Goal: Find specific page/section: Find specific page/section

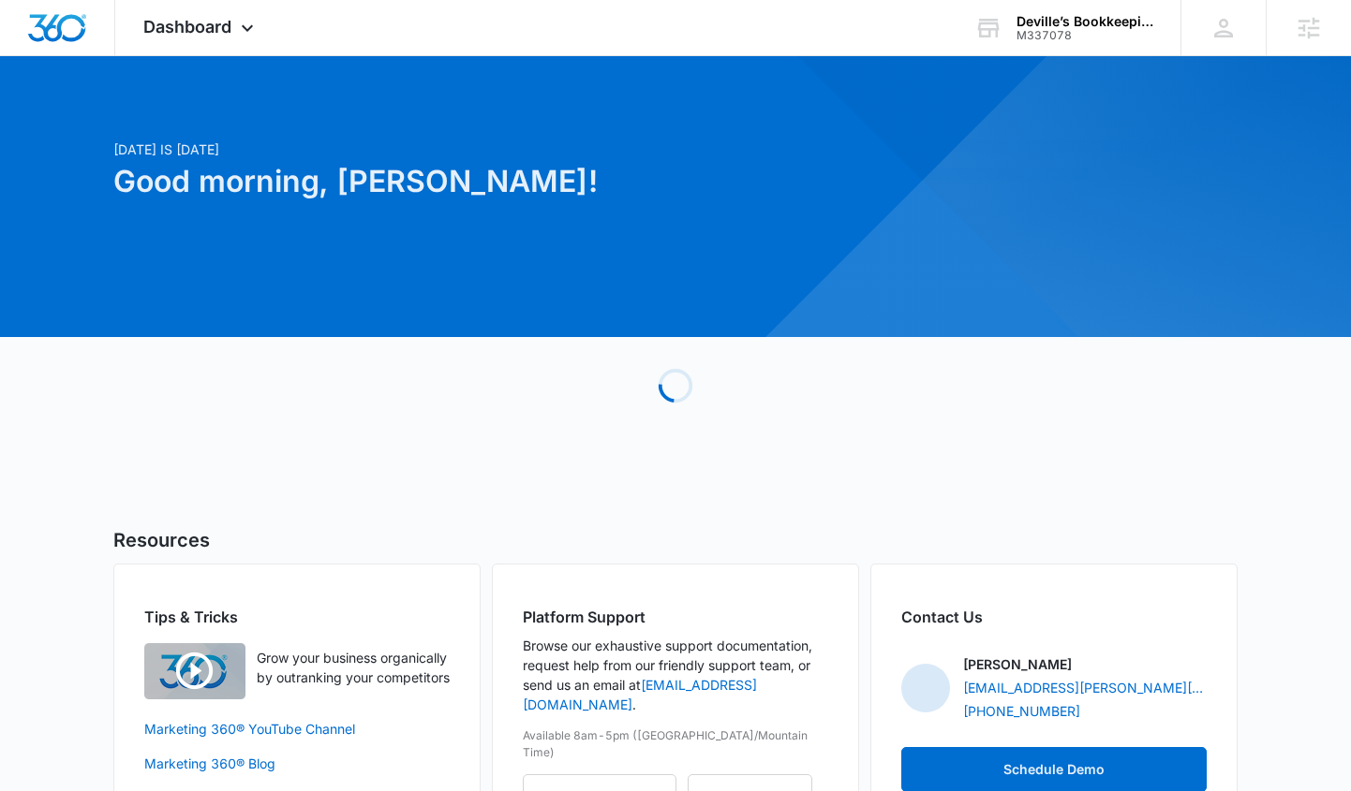
scroll to position [81, 0]
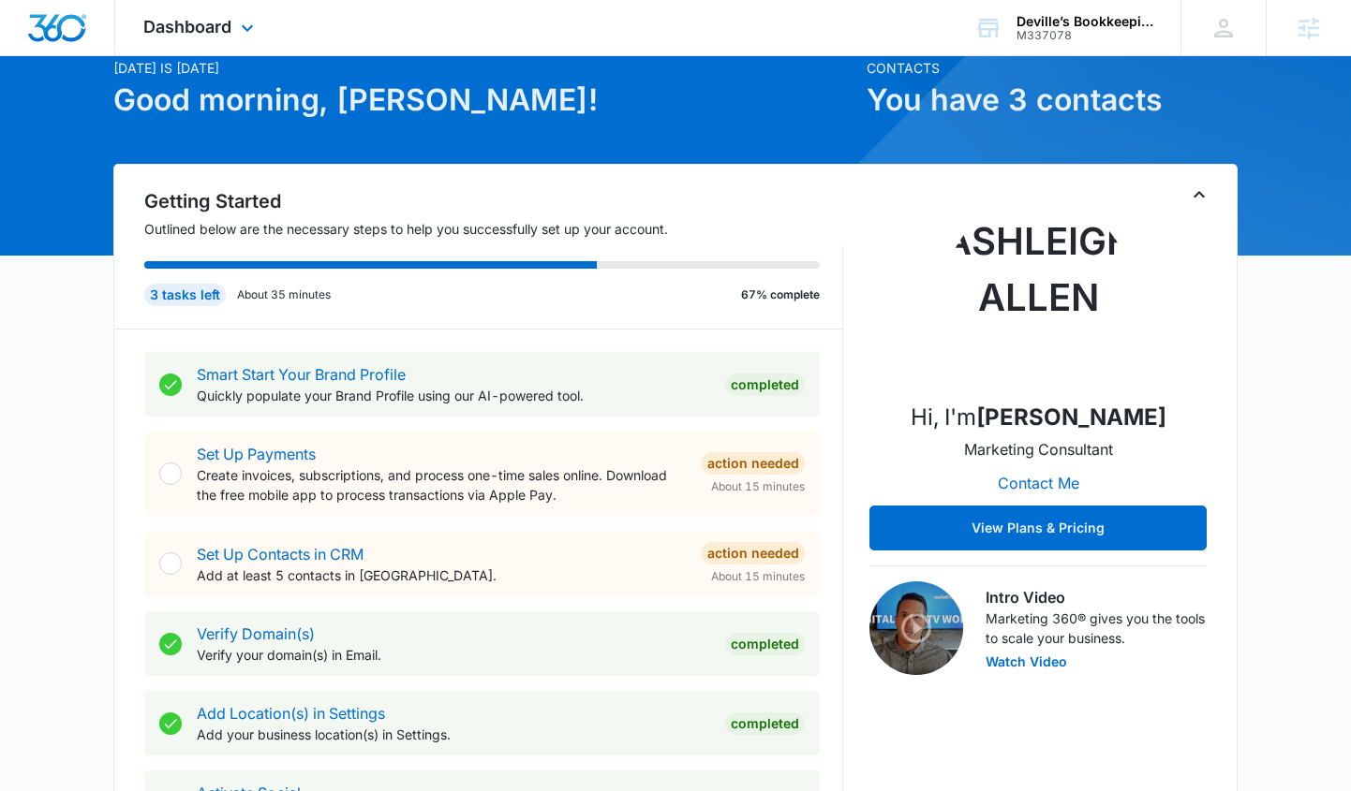
click at [156, 37] on div "Dashboard Apps Reputation Websites Forms CRM Email Social POS Content Ads Intel…" at bounding box center [200, 27] width 171 height 55
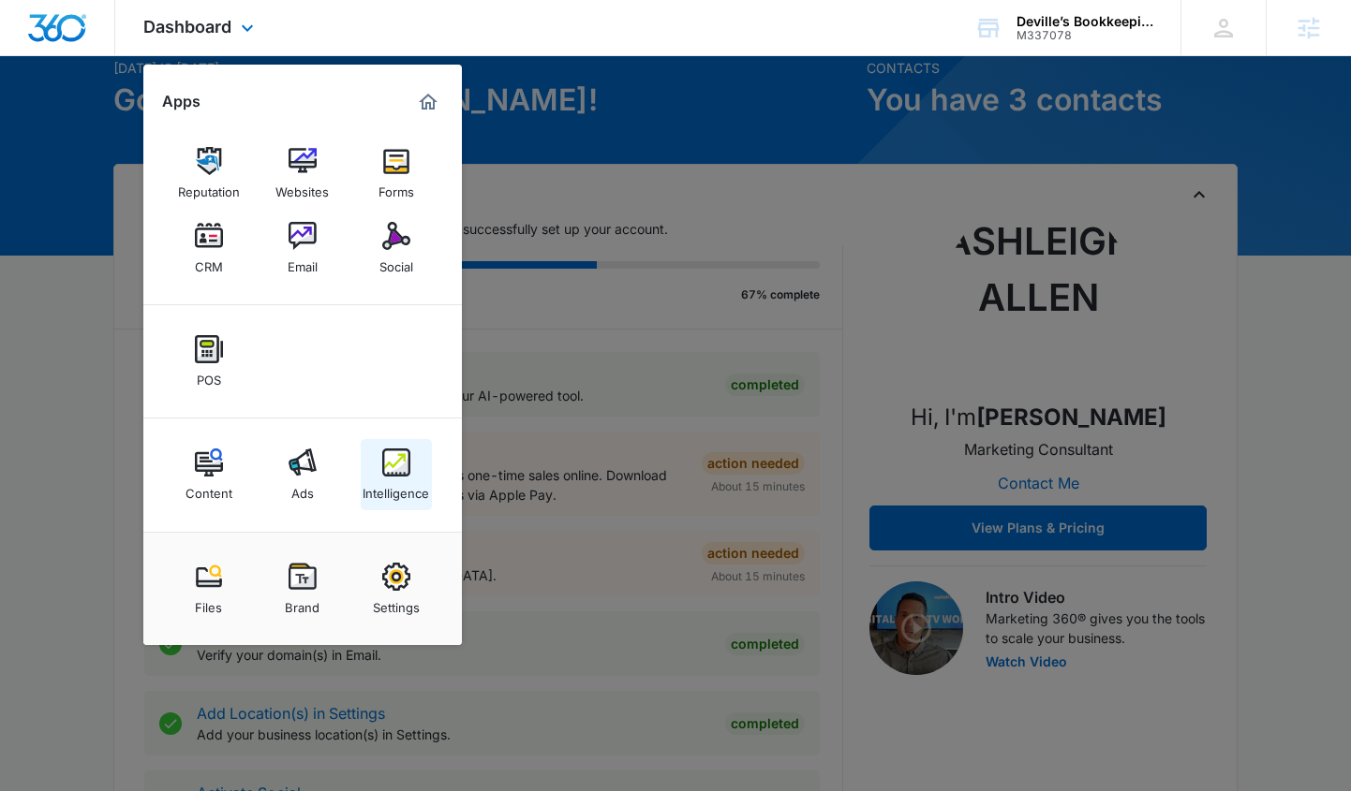
click at [390, 490] on div "Intelligence" at bounding box center [395, 489] width 67 height 24
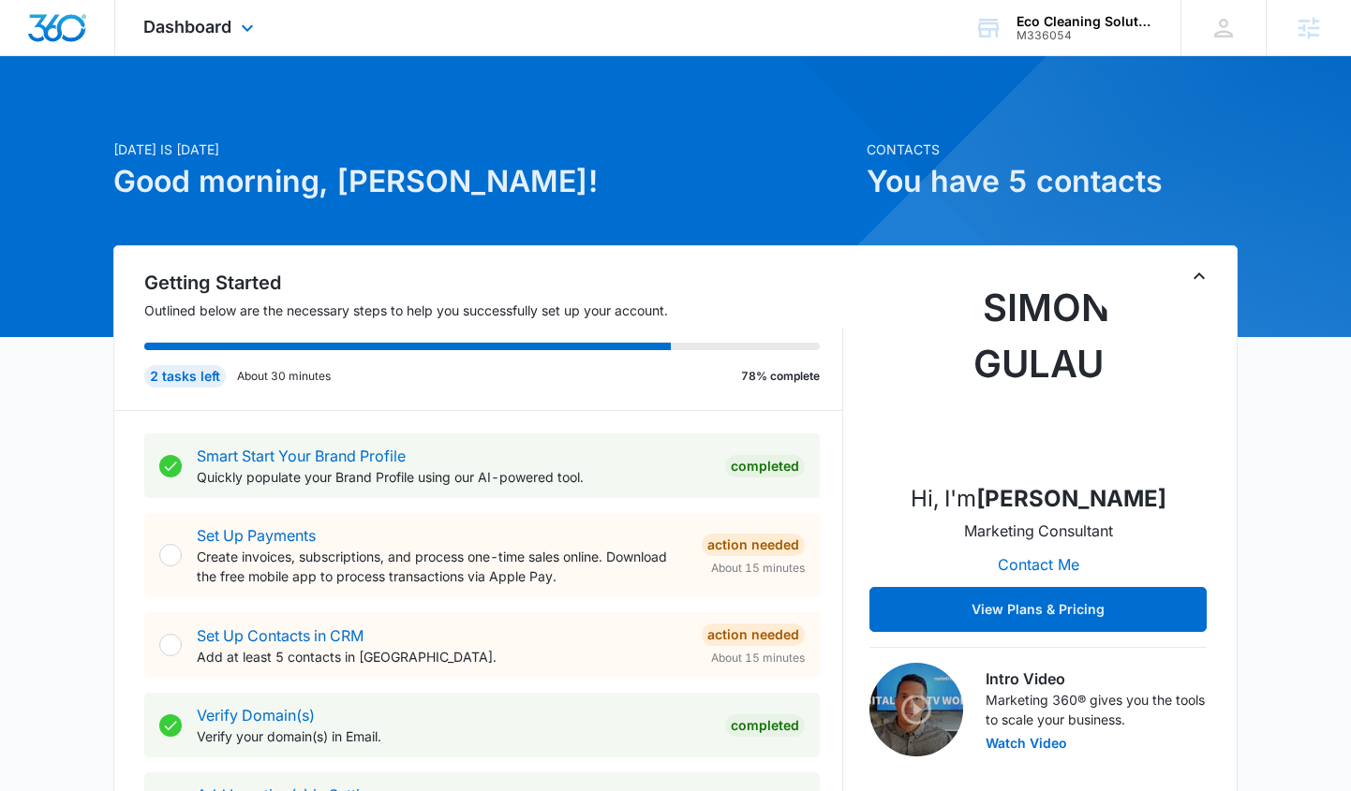
click at [249, 43] on div "Dashboard Apps Reputation Websites Forms CRM Email Social Payments POS Content …" at bounding box center [200, 27] width 171 height 55
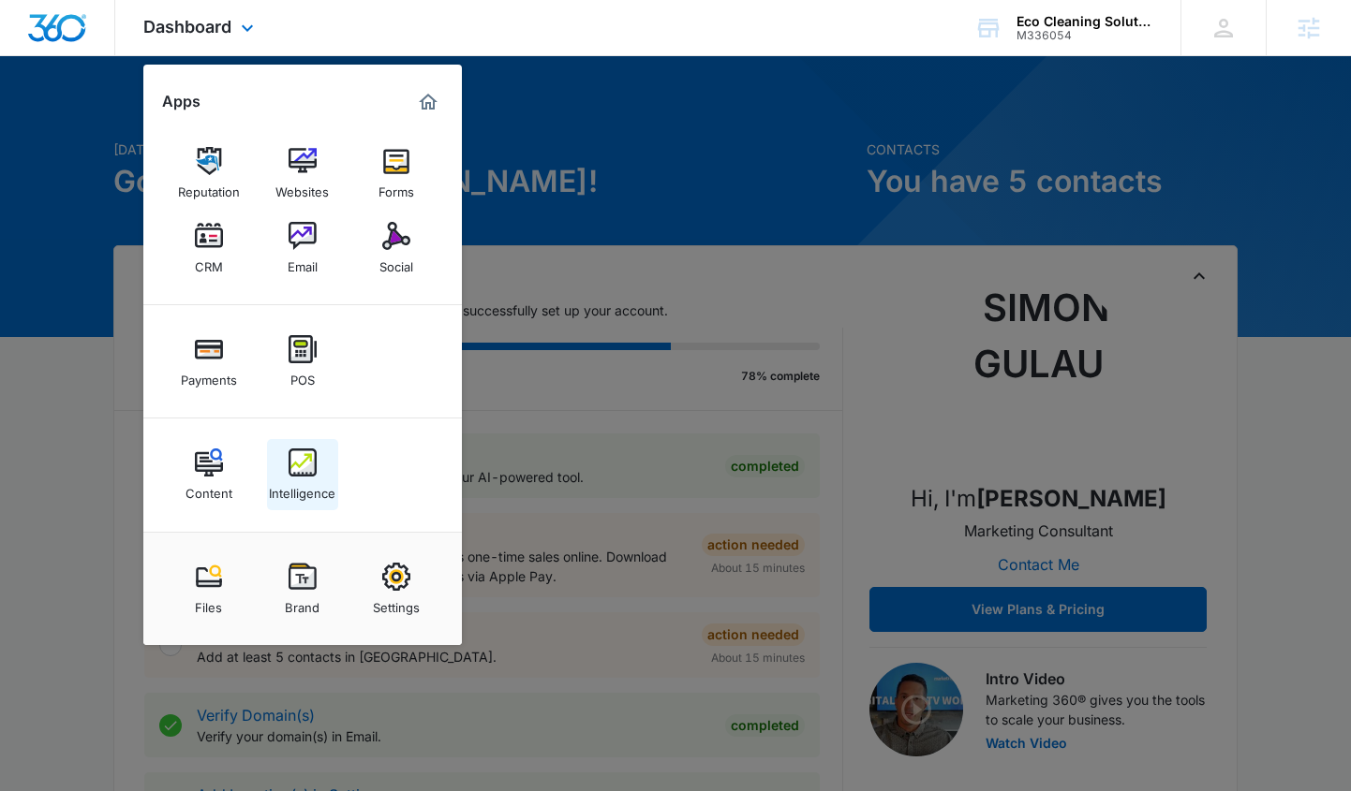
click at [287, 478] on div "Intelligence" at bounding box center [302, 489] width 67 height 24
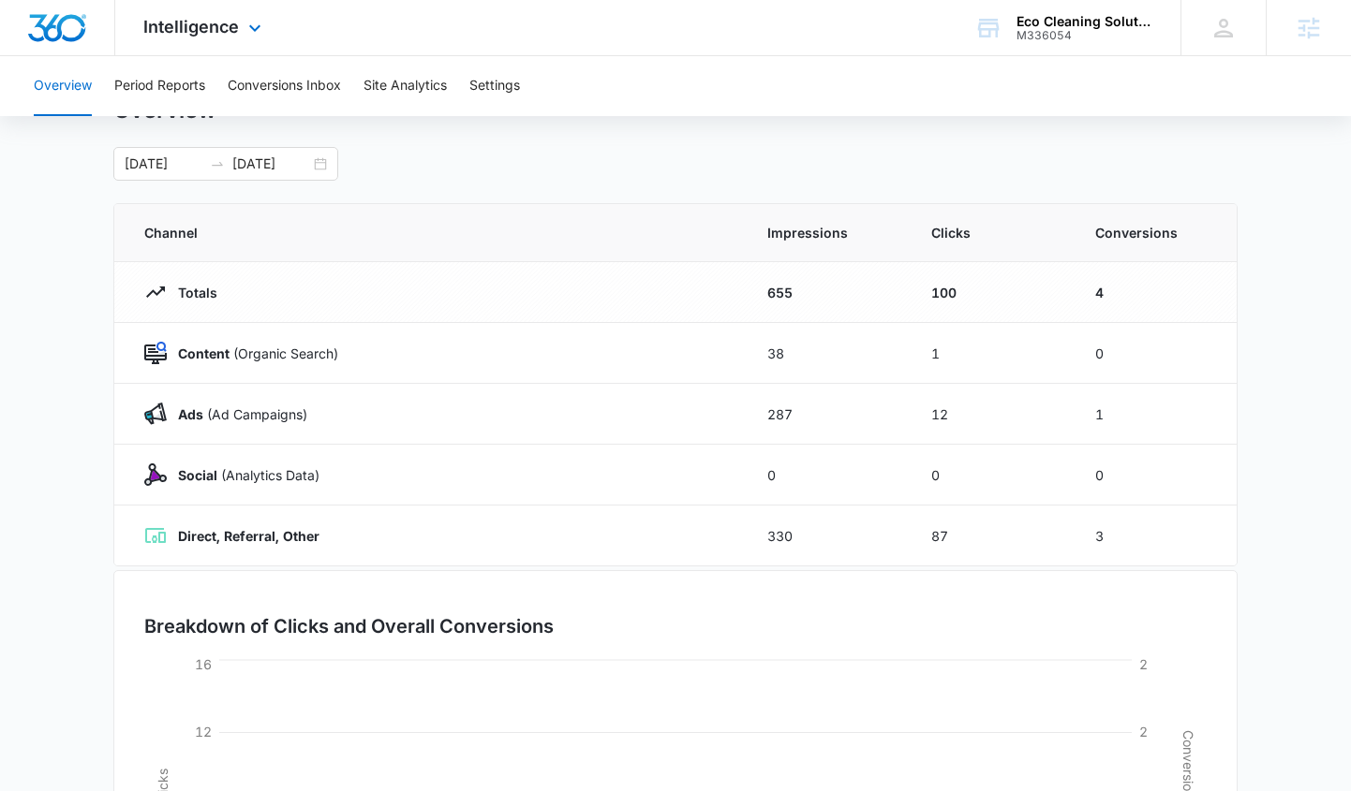
scroll to position [102, 0]
